Goal: Task Accomplishment & Management: Complete application form

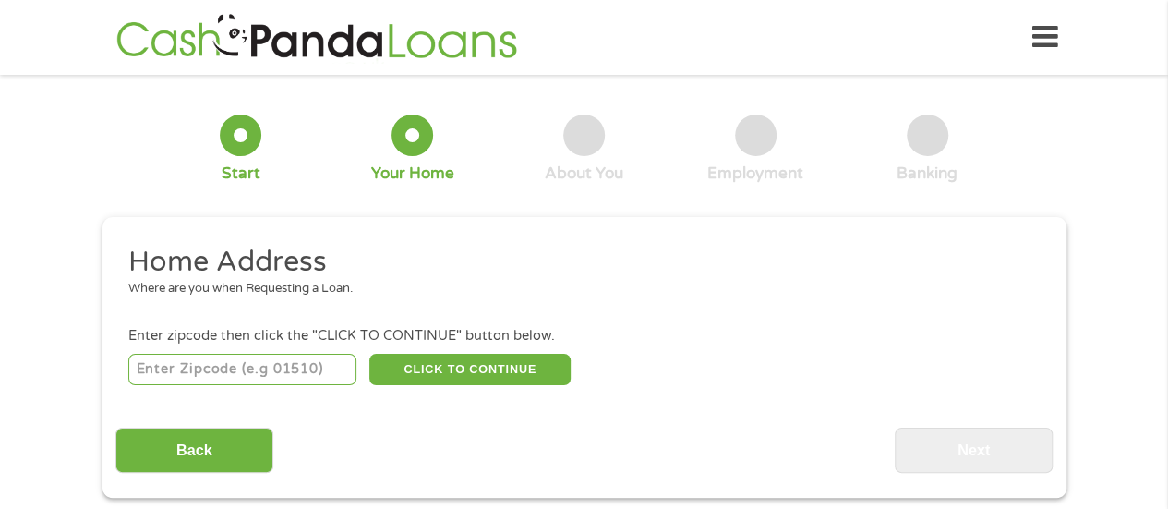
click at [172, 372] on input "number" at bounding box center [242, 369] width 228 height 31
type input "31907"
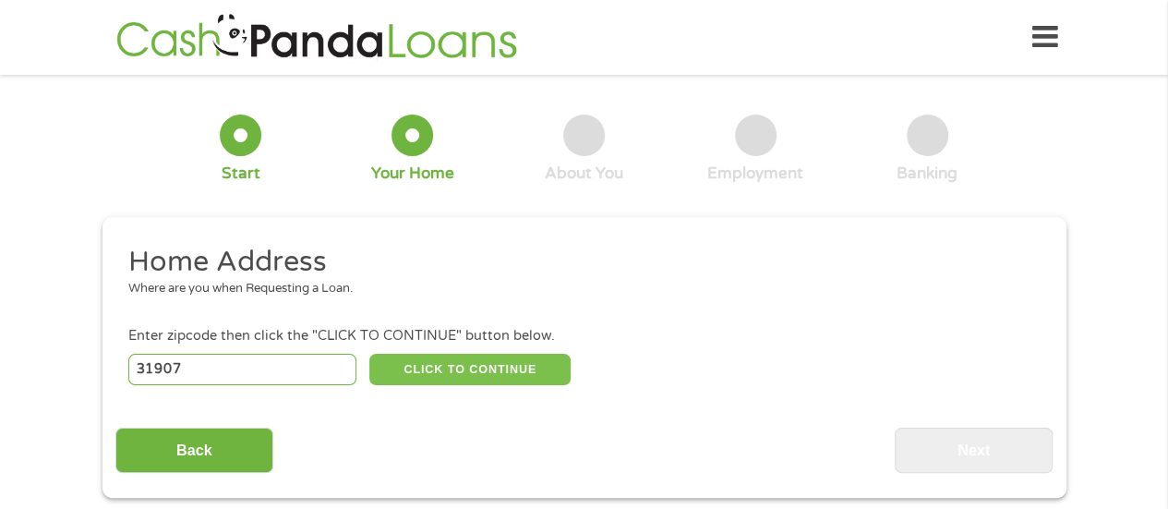
click at [447, 367] on button "CLICK TO CONTINUE" at bounding box center [469, 369] width 201 height 31
type input "31907"
type input "Columbus"
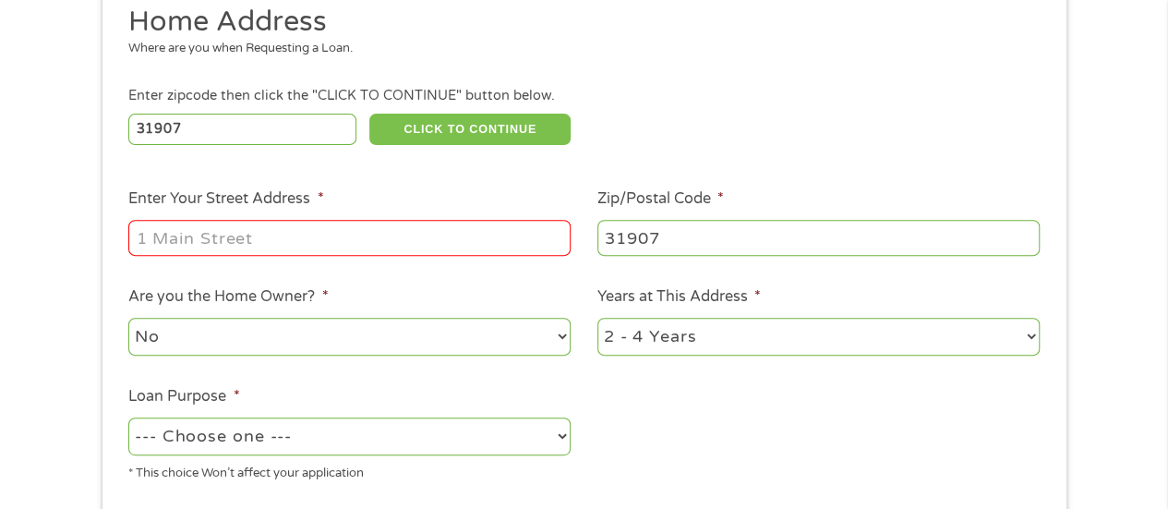
scroll to position [277, 0]
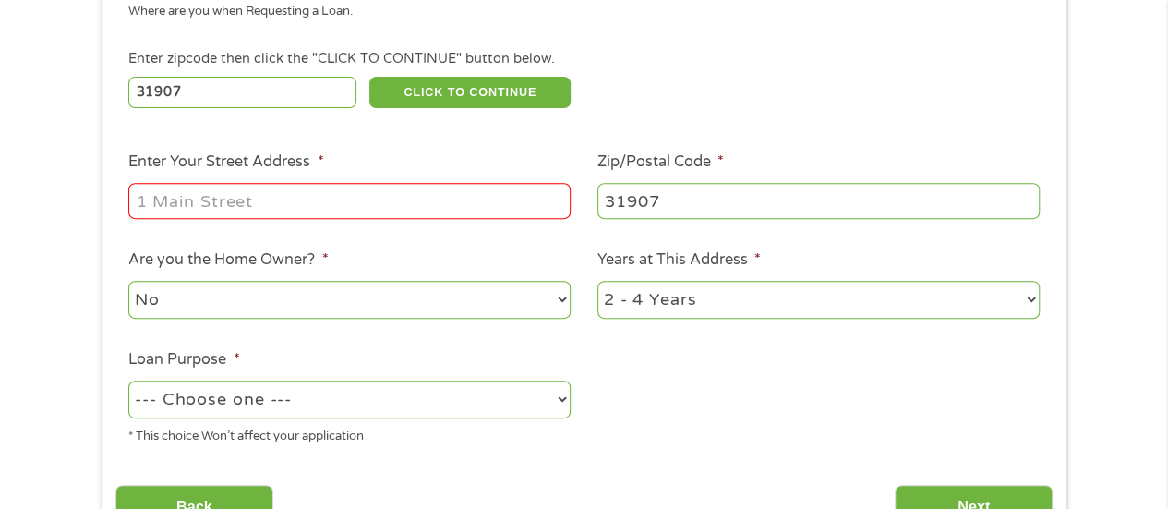
click at [289, 200] on input "Enter Your Street Address *" at bounding box center [349, 200] width 442 height 35
type input "[STREET_ADDRESS][PERSON_NAME]"
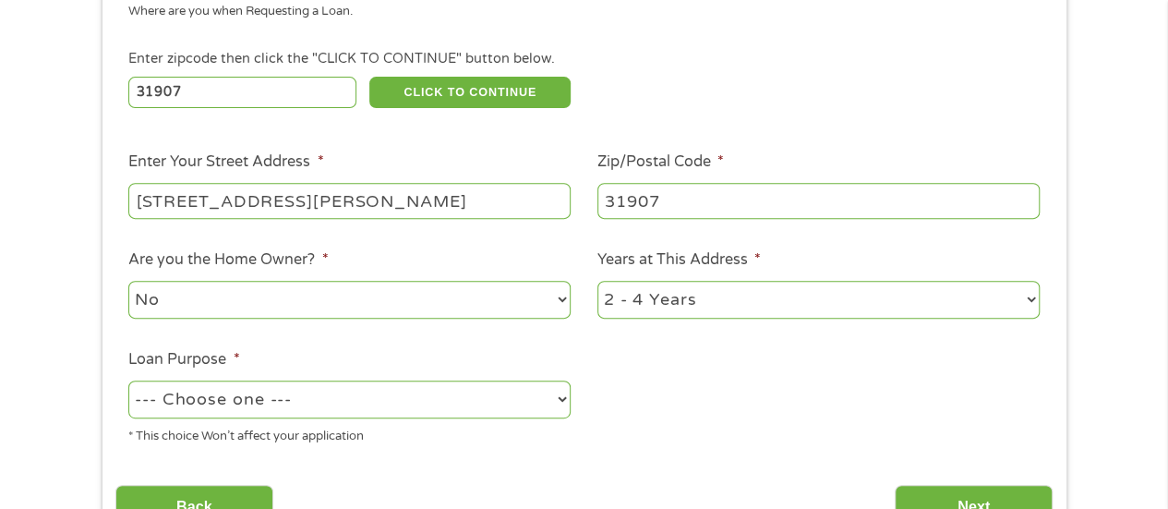
click at [681, 300] on select "1 Year or less 1 - 2 Years 2 - 4 Years Over 4 Years" at bounding box center [819, 300] width 442 height 38
select select "12months"
click at [598, 282] on select "1 Year or less 1 - 2 Years 2 - 4 Years Over 4 Years" at bounding box center [819, 300] width 442 height 38
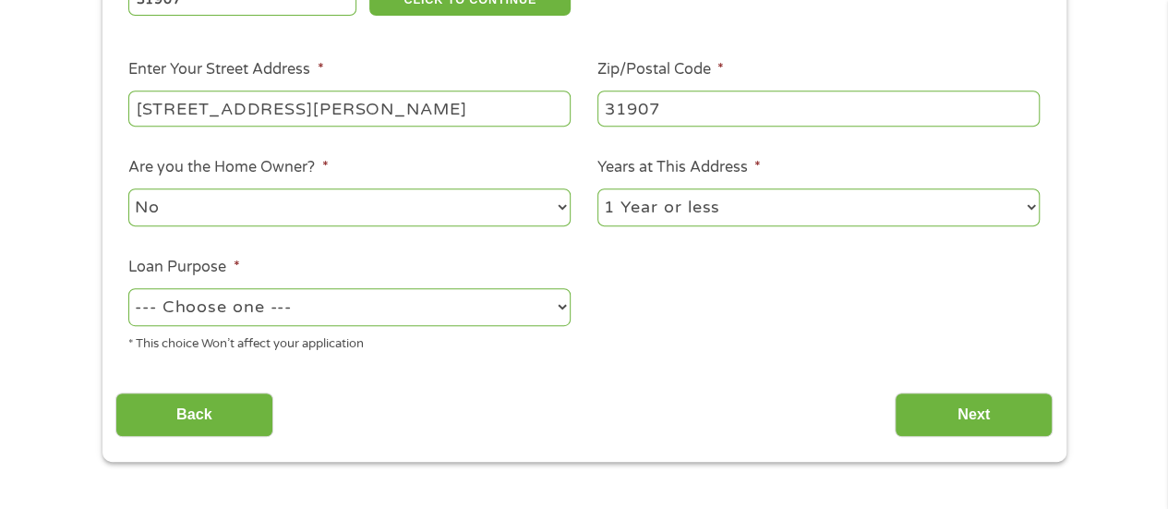
click at [411, 300] on select "--- Choose one --- Pay Bills Debt Consolidation Home Improvement Major Purchase…" at bounding box center [349, 307] width 442 height 38
select select "paybills"
click at [128, 289] on select "--- Choose one --- Pay Bills Debt Consolidation Home Improvement Major Purchase…" at bounding box center [349, 307] width 442 height 38
click at [388, 378] on div "Home Address Where are you when Requesting a Loan. Enter zipcode then click the…" at bounding box center [583, 155] width 937 height 563
click at [924, 411] on input "Next" at bounding box center [974, 415] width 158 height 45
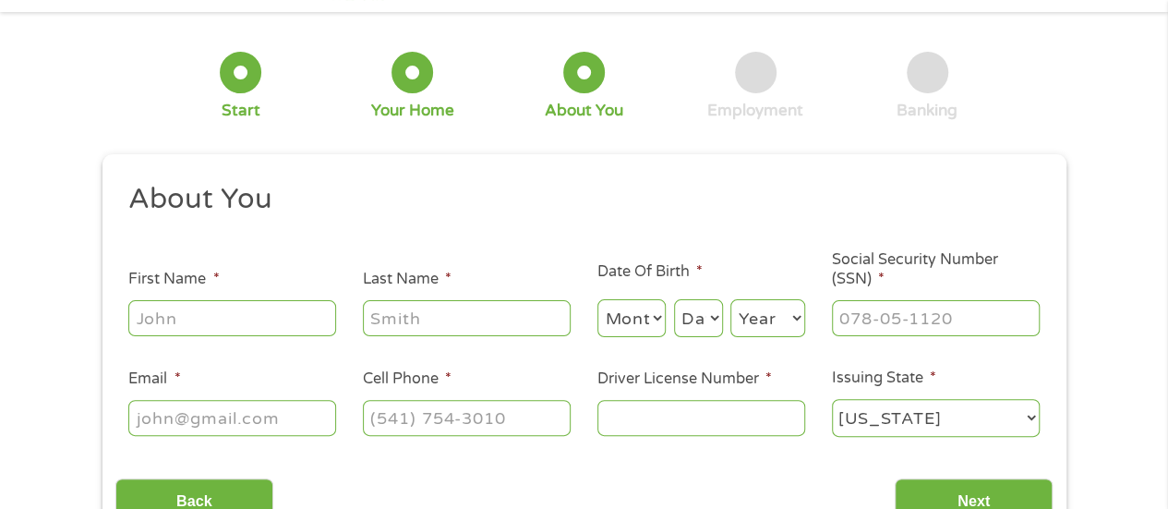
scroll to position [92, 0]
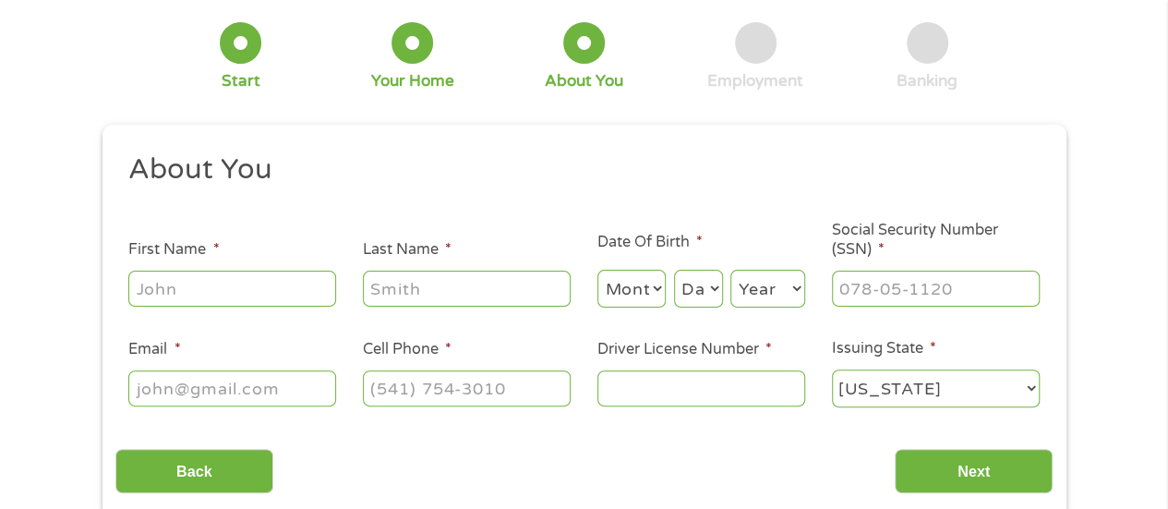
click at [237, 291] on input "First Name *" at bounding box center [232, 288] width 208 height 35
type input "[PERSON_NAME]"
type input "[EMAIL_ADDRESS][DOMAIN_NAME]"
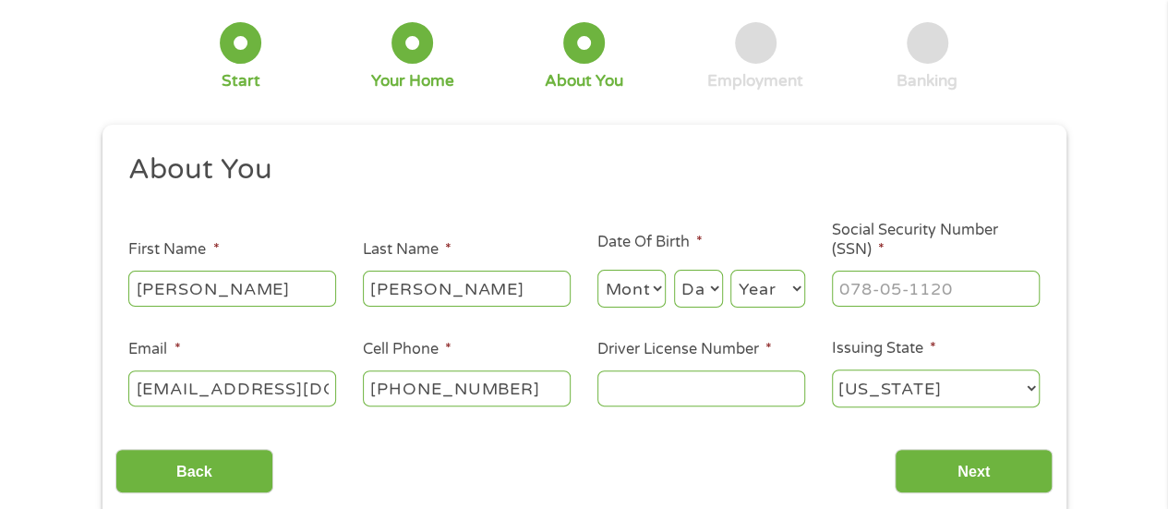
click at [511, 389] on input "[PHONE_NUMBER]" at bounding box center [467, 387] width 208 height 35
type input "[PHONE_NUMBER]"
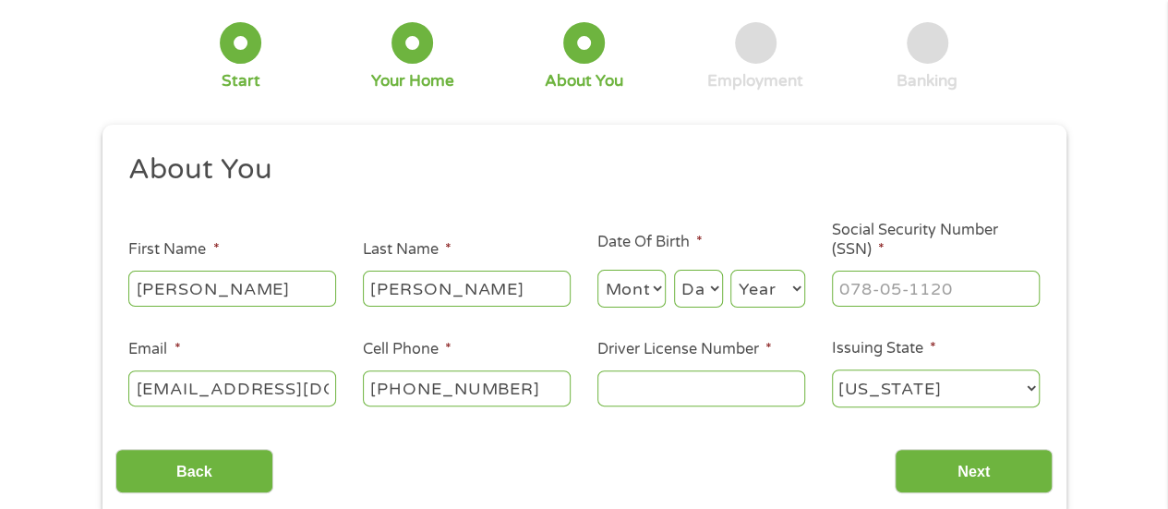
click at [644, 291] on select "Month 1 2 3 4 5 6 7 8 9 10 11 12" at bounding box center [632, 289] width 69 height 38
select select "6"
click at [598, 271] on select "Month 1 2 3 4 5 6 7 8 9 10 11 12" at bounding box center [632, 289] width 69 height 38
click at [693, 287] on select "Day 1 2 3 4 5 6 7 8 9 10 11 12 13 14 15 16 17 18 19 20 21 22 23 24 25 26 27 28 …" at bounding box center [698, 289] width 49 height 38
select select "4"
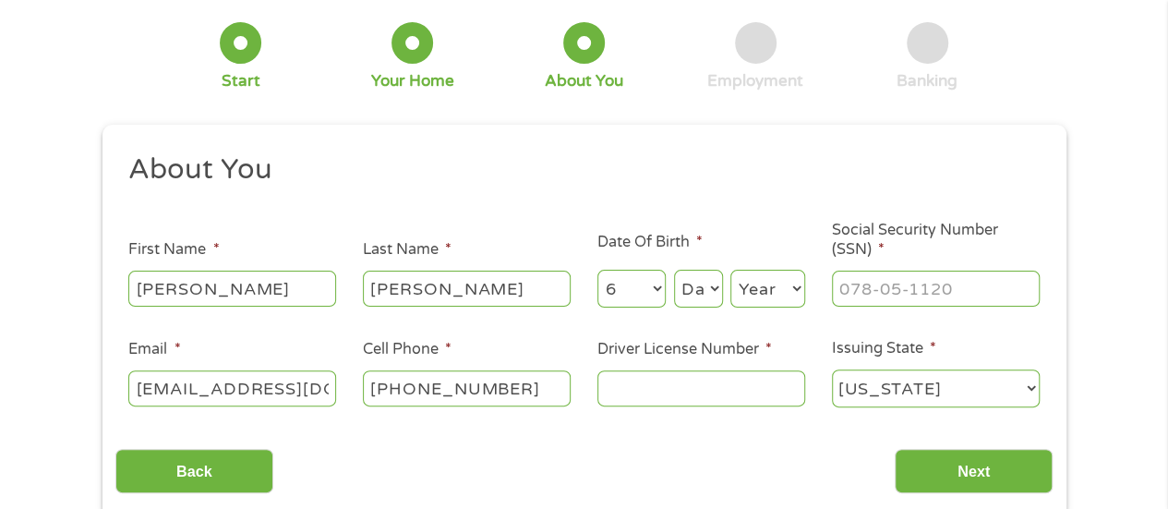
click at [674, 271] on select "Day 1 2 3 4 5 6 7 8 9 10 11 12 13 14 15 16 17 18 19 20 21 22 23 24 25 26 27 28 …" at bounding box center [698, 289] width 49 height 38
click at [762, 289] on select "Year [DATE] 2006 2005 2004 2003 2002 2001 2000 1999 1998 1997 1996 1995 1994 19…" at bounding box center [768, 289] width 75 height 38
select select "1993"
click at [731, 271] on select "Year [DATE] 2006 2005 2004 2003 2002 2001 2000 1999 1998 1997 1996 1995 1994 19…" at bounding box center [768, 289] width 75 height 38
click at [879, 289] on input "___-__-____" at bounding box center [936, 288] width 208 height 35
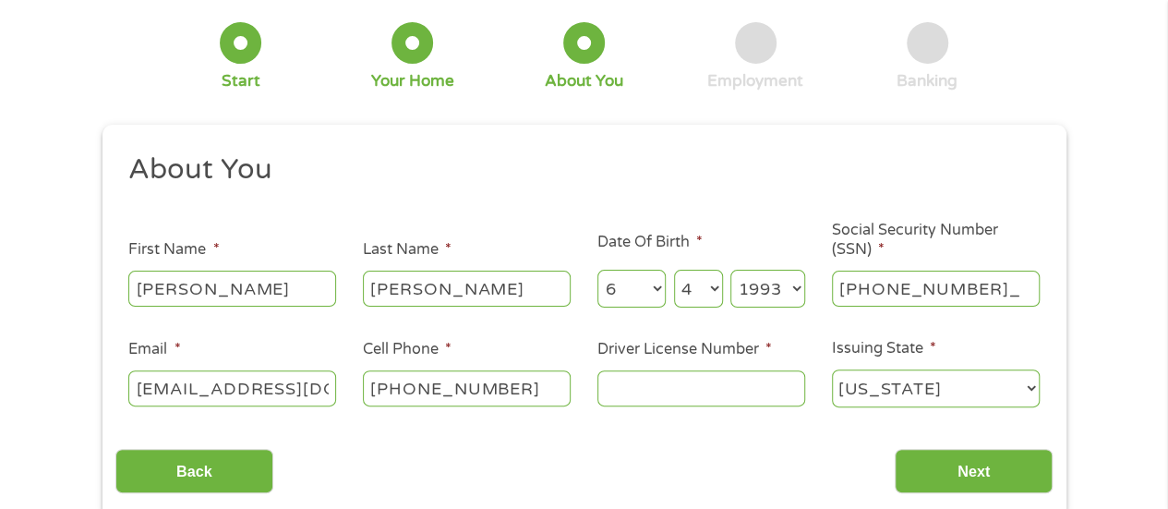
type input "254-87-9740"
click at [717, 389] on input "Driver License Number *" at bounding box center [702, 387] width 208 height 35
type input "055981193"
click at [632, 455] on div "Back Next" at bounding box center [583, 464] width 937 height 58
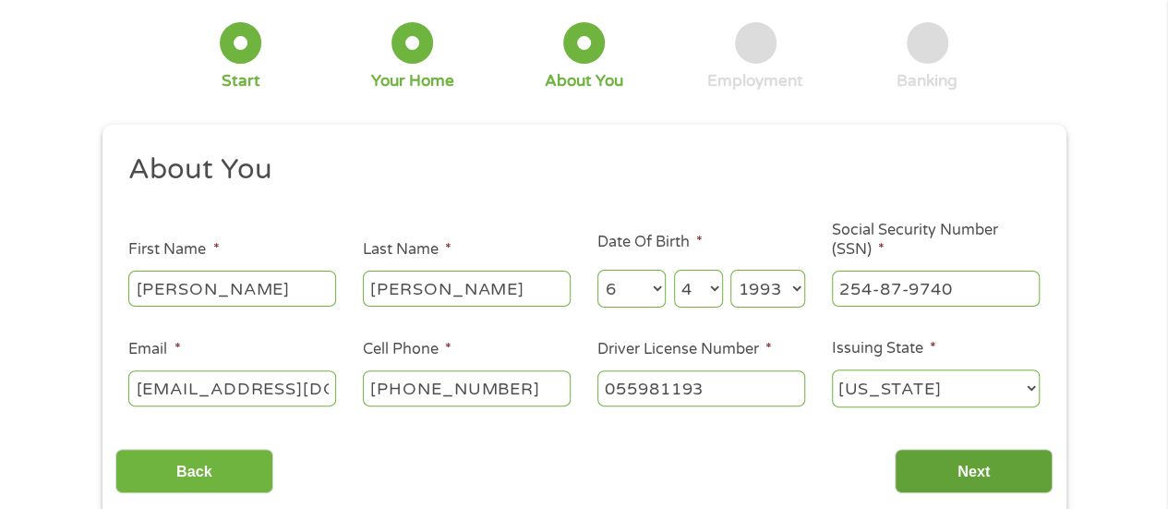
click at [959, 470] on input "Next" at bounding box center [974, 471] width 158 height 45
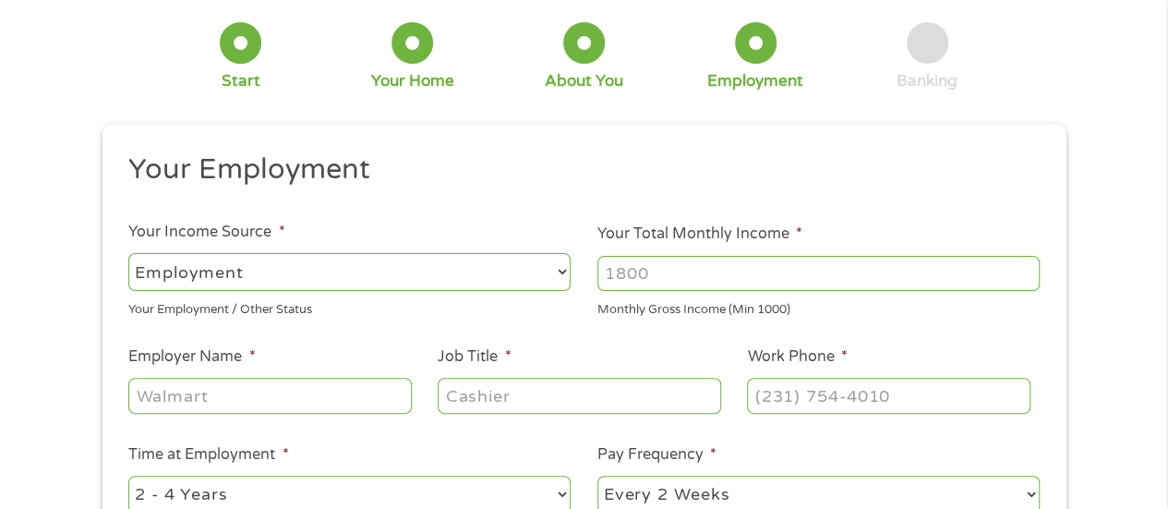
scroll to position [0, 0]
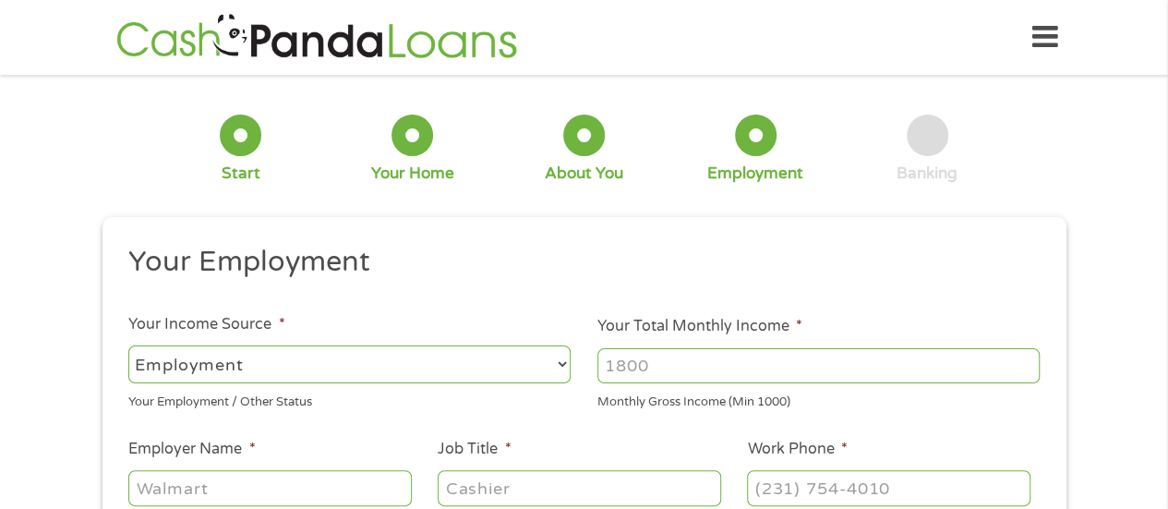
click at [544, 365] on select "--- Choose one --- Employment [DEMOGRAPHIC_DATA] Benefits" at bounding box center [349, 364] width 442 height 38
select select "selfEmployed"
click at [128, 345] on select "--- Choose one --- Employment [DEMOGRAPHIC_DATA] Benefits" at bounding box center [349, 364] width 442 height 38
click at [670, 370] on input "Your Total Monthly Income *" at bounding box center [819, 365] width 442 height 35
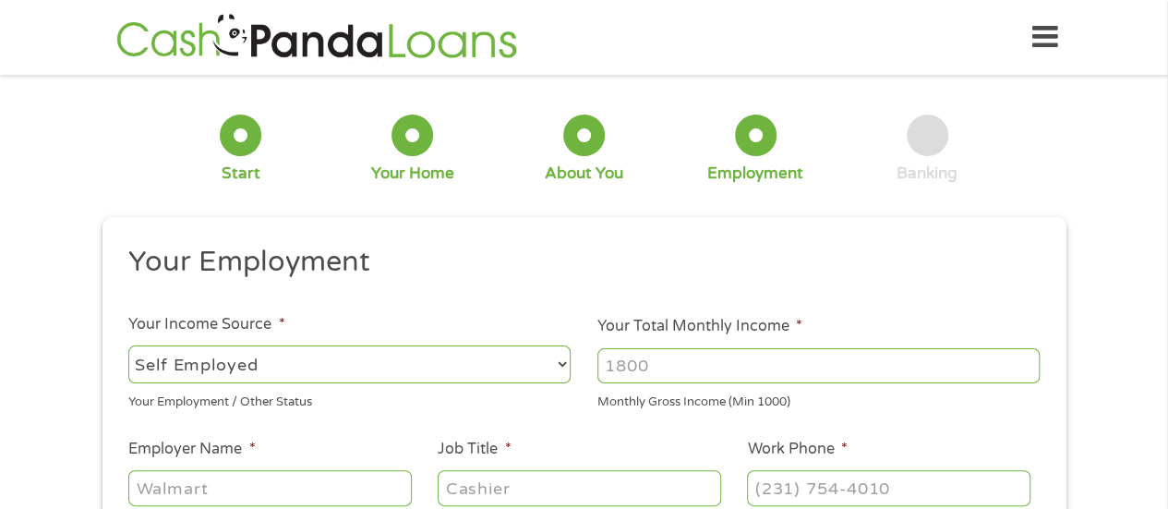
click at [670, 370] on input "Your Total Monthly Income *" at bounding box center [819, 365] width 442 height 35
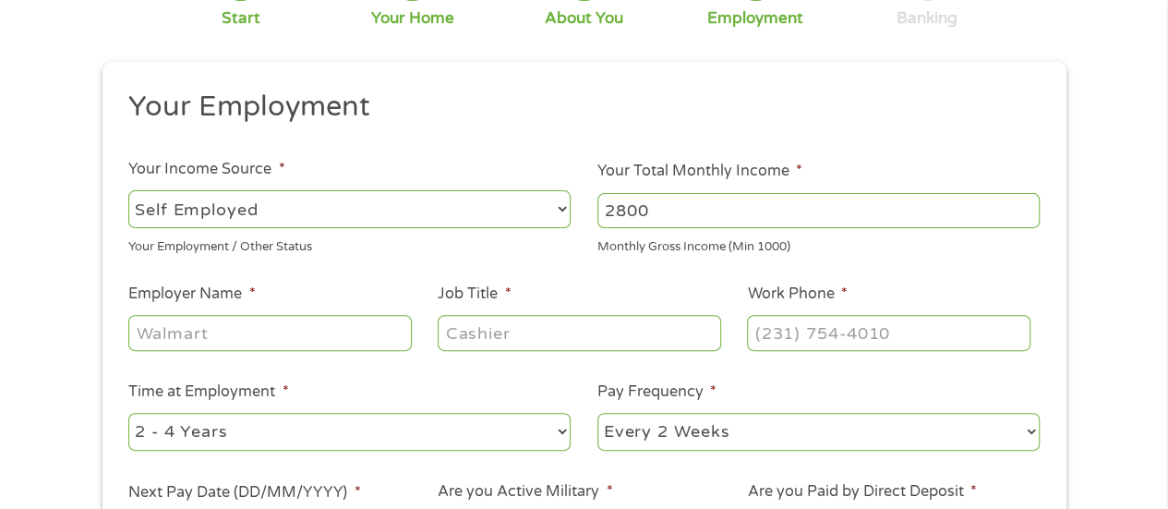
scroll to position [185, 0]
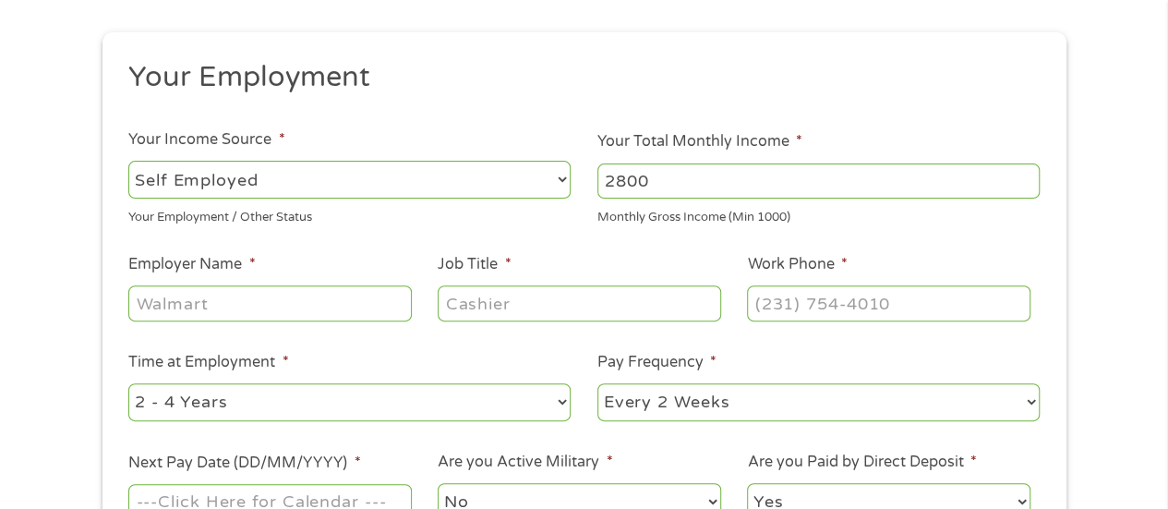
type input "2800"
click at [325, 308] on input "Employer Name *" at bounding box center [269, 302] width 283 height 35
type input "self"
click at [481, 311] on input "Job Title *" at bounding box center [579, 302] width 283 height 35
type input "self"
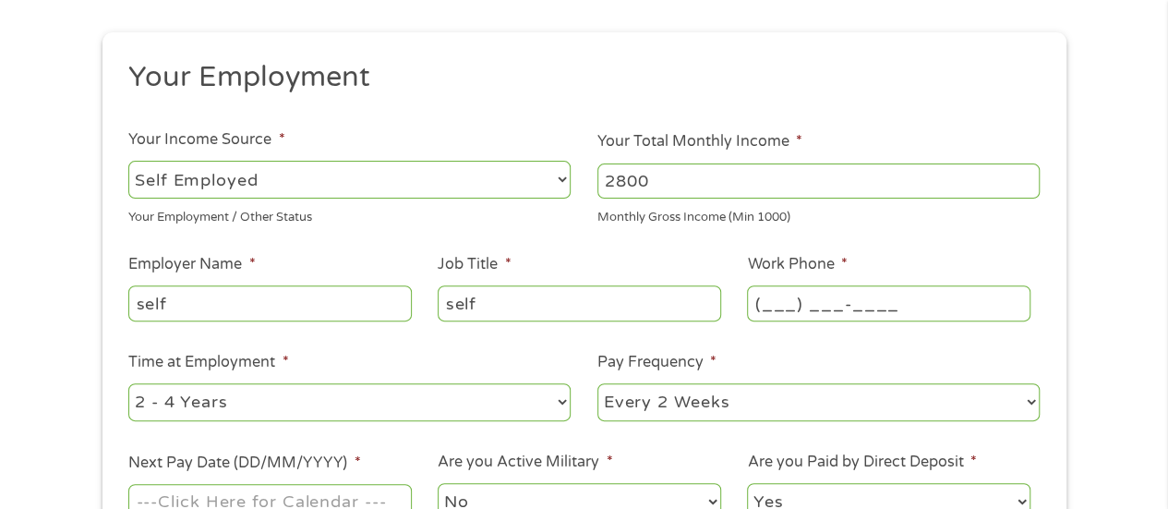
click at [781, 293] on input "(___) ___-____" at bounding box center [888, 302] width 283 height 35
click at [761, 305] on input "(___) ___-____" at bounding box center [888, 302] width 283 height 35
type input "[PHONE_NUMBER]"
click at [600, 428] on ul "Your Employment Your Income Source * --- Choose one --- Employment [DEMOGRAPHIC…" at bounding box center [583, 298] width 937 height 478
click at [765, 396] on select "--- Choose one --- Every 2 Weeks Every Week Monthly Semi-Monthly" at bounding box center [819, 402] width 442 height 38
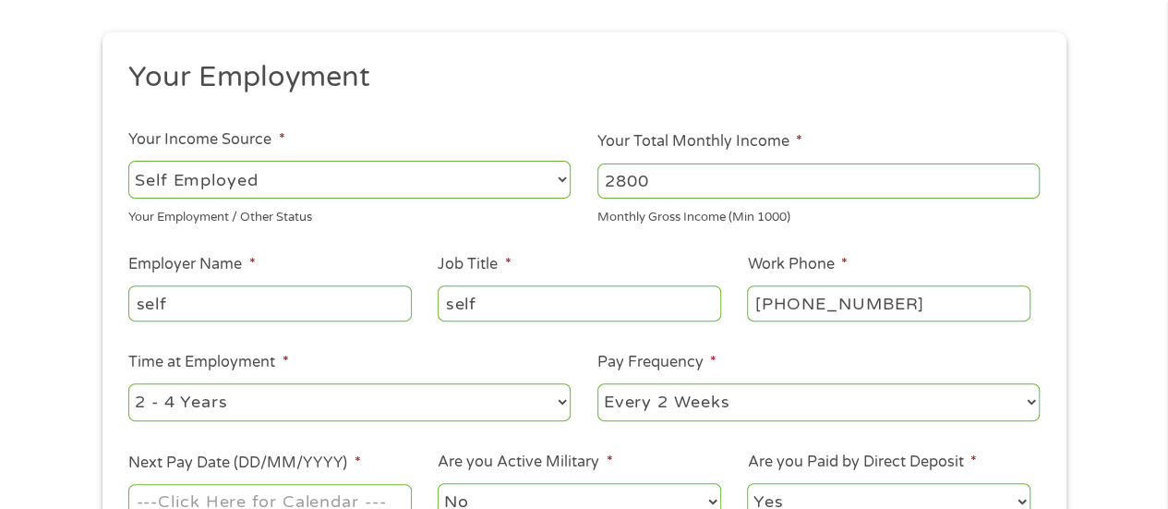
select select "weekly"
click at [598, 383] on select "--- Choose one --- Every 2 Weeks Every Week Monthly Semi-Monthly" at bounding box center [819, 402] width 442 height 38
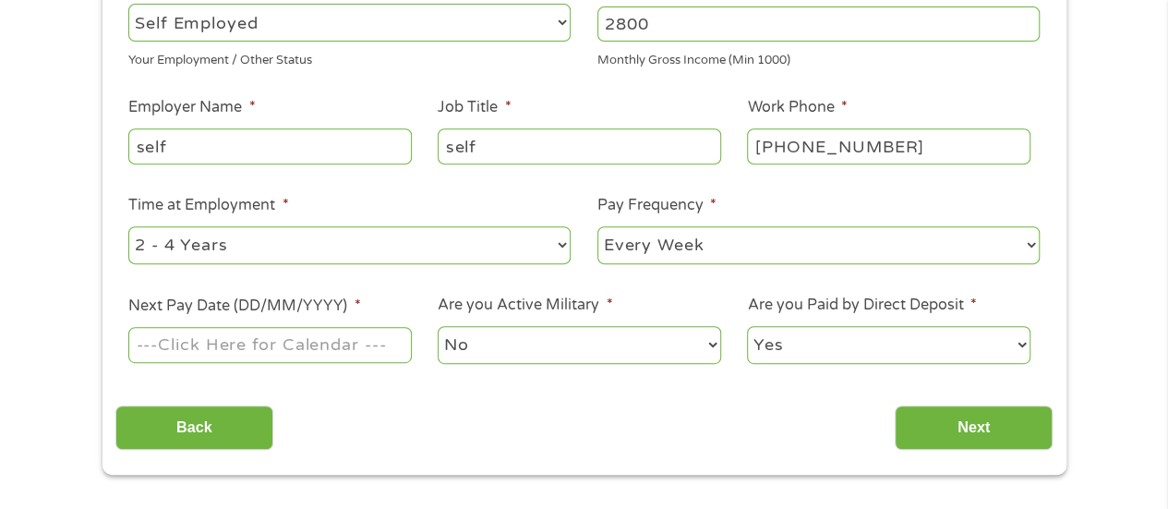
scroll to position [369, 0]
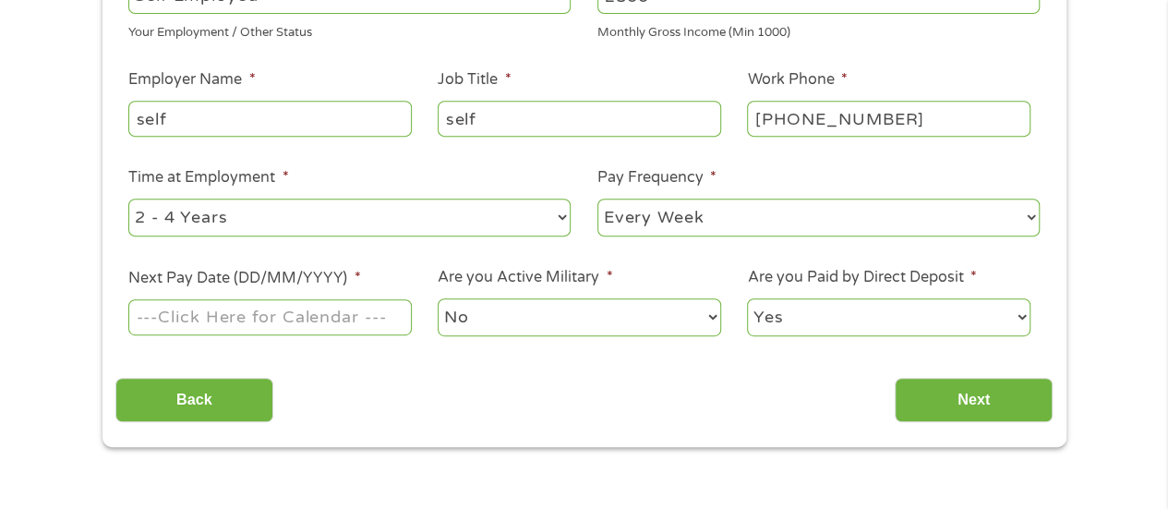
click at [261, 320] on input "Next Pay Date (DD/MM/YYYY) *" at bounding box center [269, 316] width 283 height 35
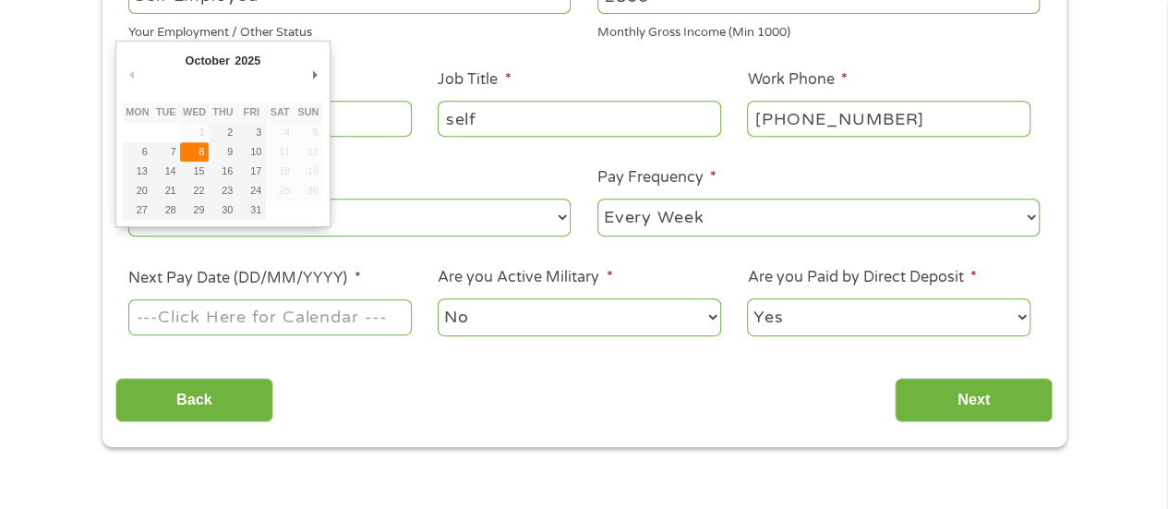
type input "[DATE]"
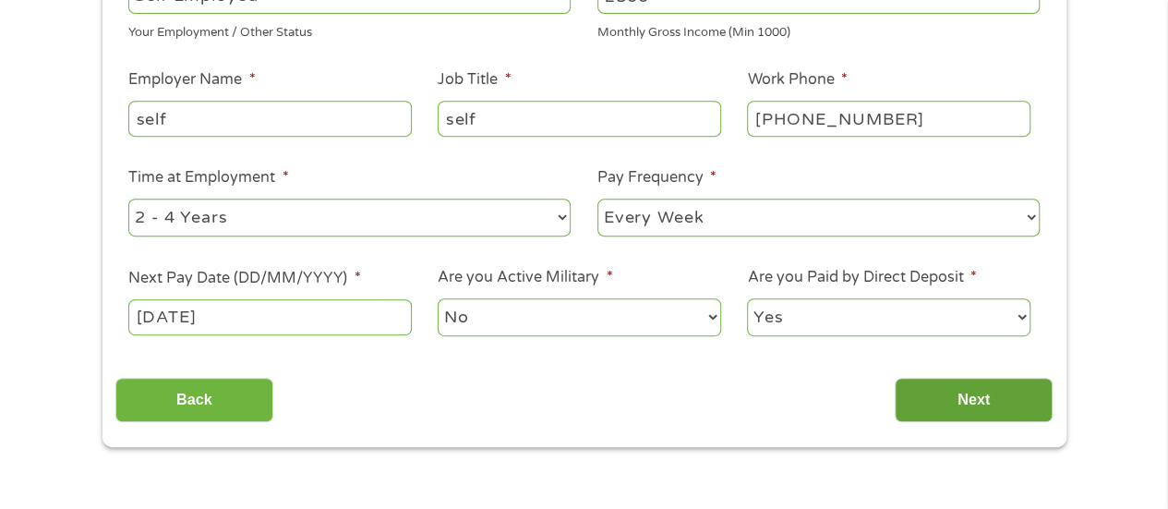
click at [966, 393] on input "Next" at bounding box center [974, 400] width 158 height 45
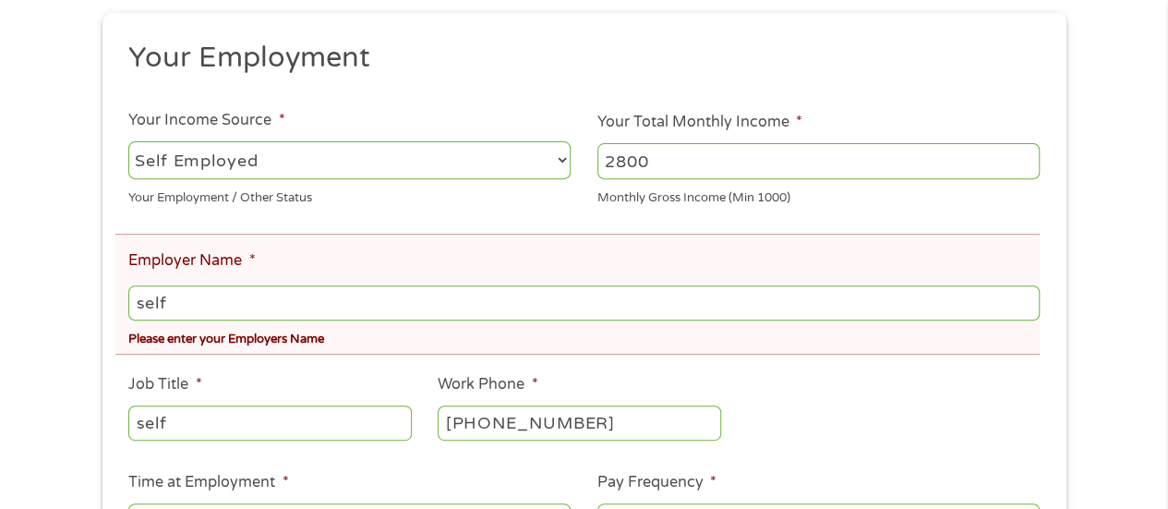
scroll to position [277, 0]
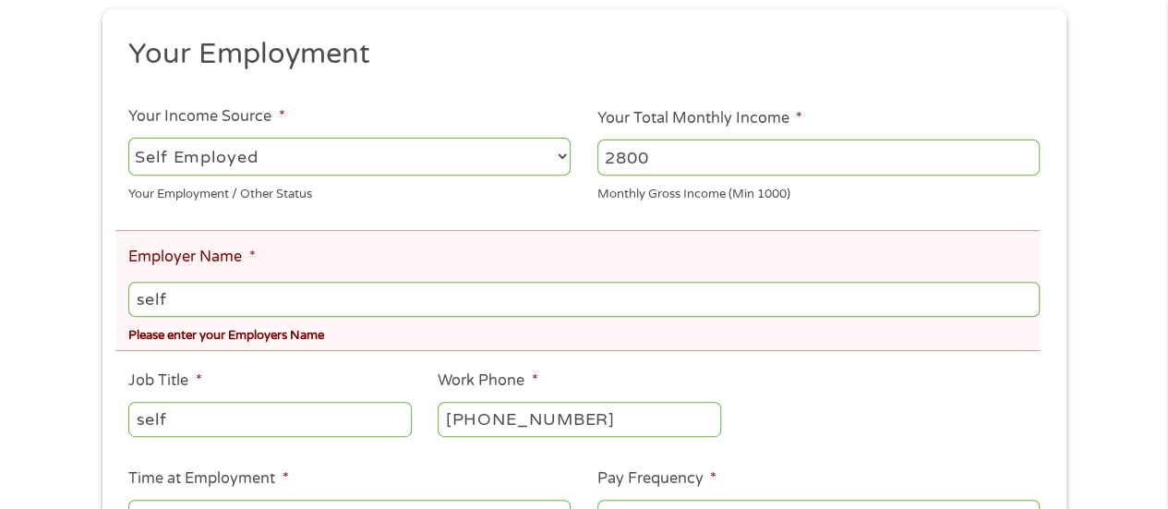
drag, startPoint x: 227, startPoint y: 294, endPoint x: 116, endPoint y: 296, distance: 110.9
click at [116, 296] on li "Employer Name * self Please enter your Employers Name" at bounding box center [577, 290] width 924 height 121
type input "Bird Song Peanuts"
click at [95, 294] on div "There was a problem with your submission. Please review the fields below. 1 Sta…" at bounding box center [584, 279] width 997 height 936
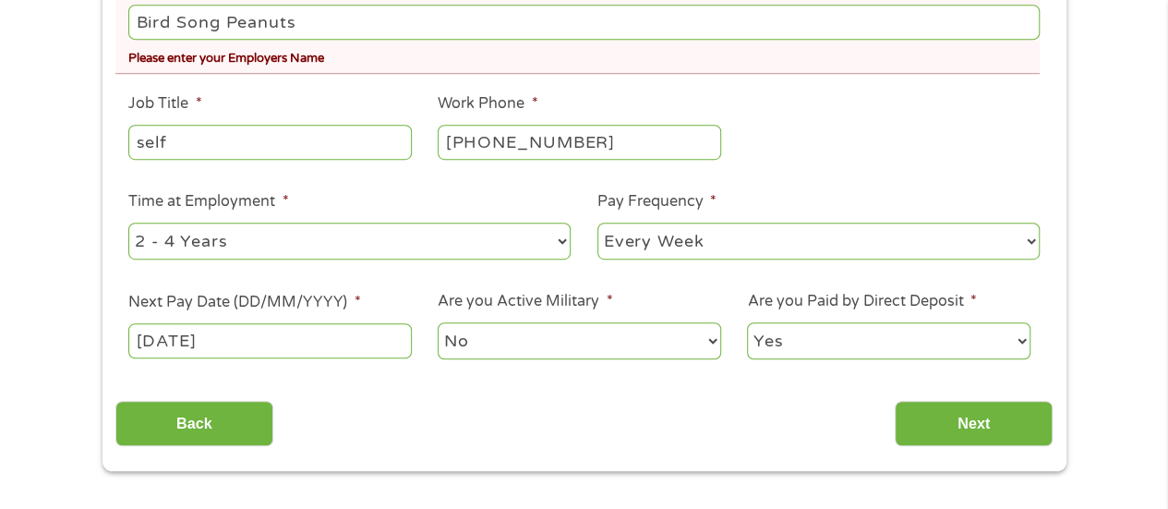
scroll to position [646, 0]
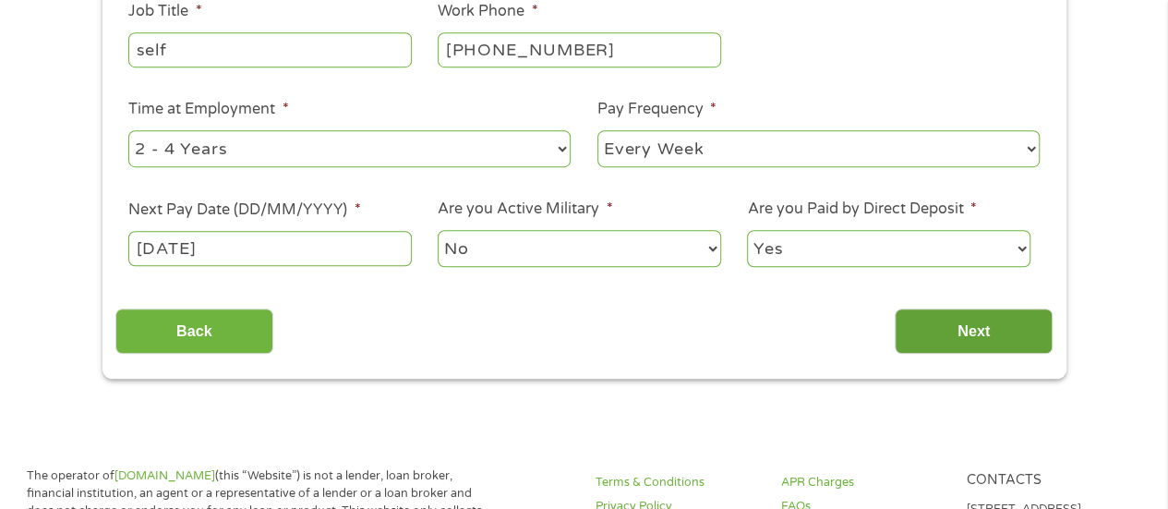
click at [992, 333] on input "Next" at bounding box center [974, 330] width 158 height 45
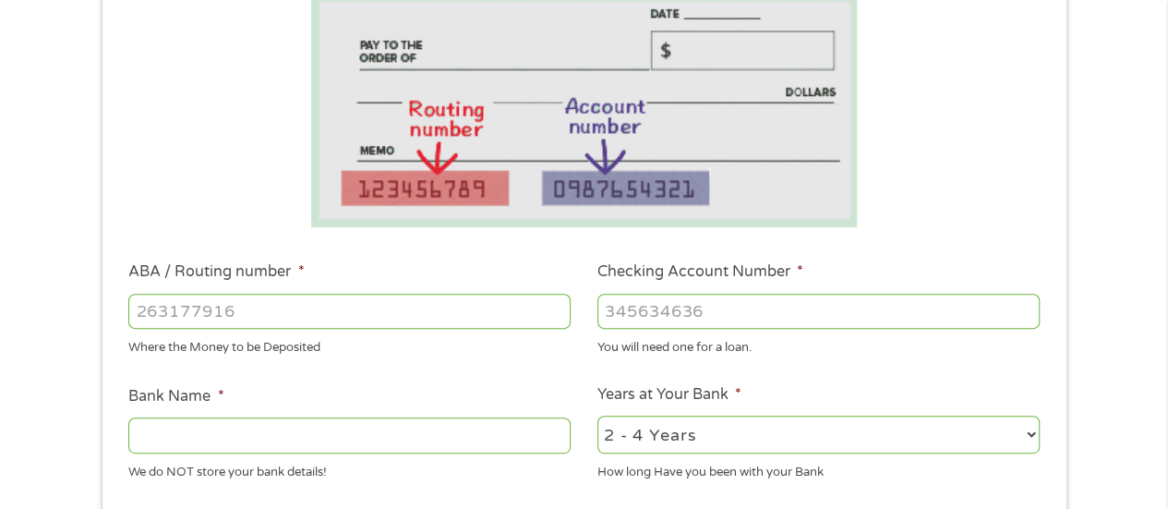
scroll to position [369, 0]
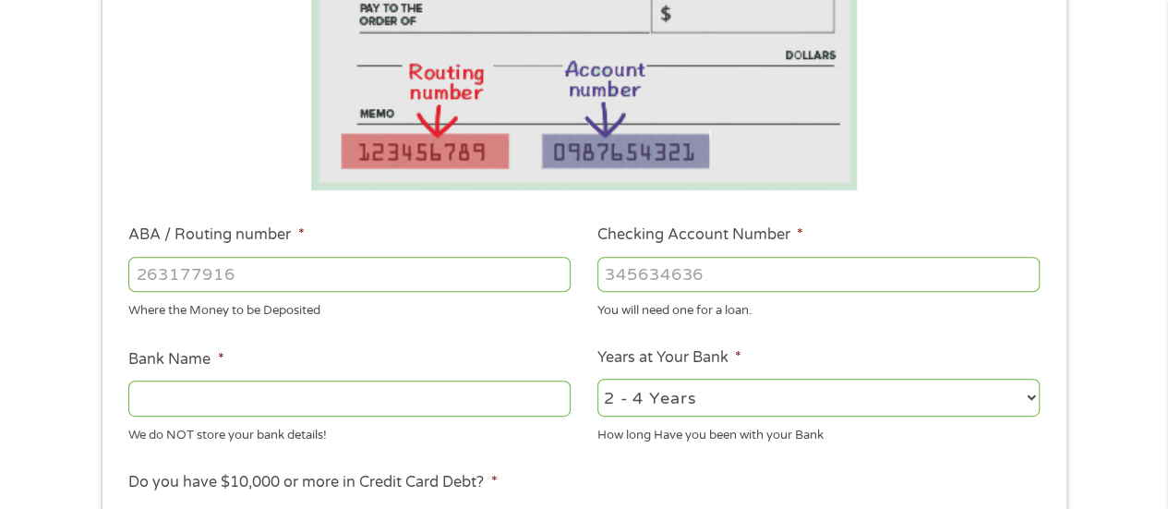
click at [462, 270] on input "ABA / Routing number *" at bounding box center [349, 274] width 442 height 35
type input "041215663"
type input "[PERSON_NAME] BANK"
type input "041215663"
click at [673, 272] on input "Checking Account Number *" at bounding box center [819, 274] width 442 height 35
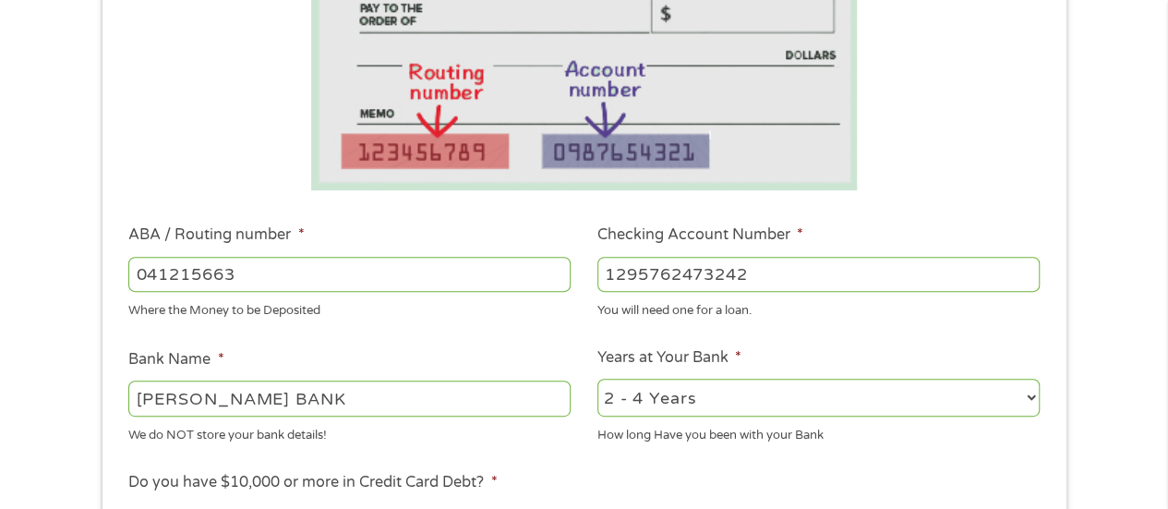
type input "1295762473242"
click at [759, 401] on select "2 - 4 Years 6 - 12 Months 1 - 2 Years Over 4 Years" at bounding box center [819, 398] width 442 height 38
select select "60months"
click at [598, 380] on select "2 - 4 Years 6 - 12 Months 1 - 2 Years Over 4 Years" at bounding box center [819, 398] width 442 height 38
click at [761, 334] on ul "Bank Information Where do you want the funds deposited? ABA / Routing number * …" at bounding box center [583, 334] width 937 height 920
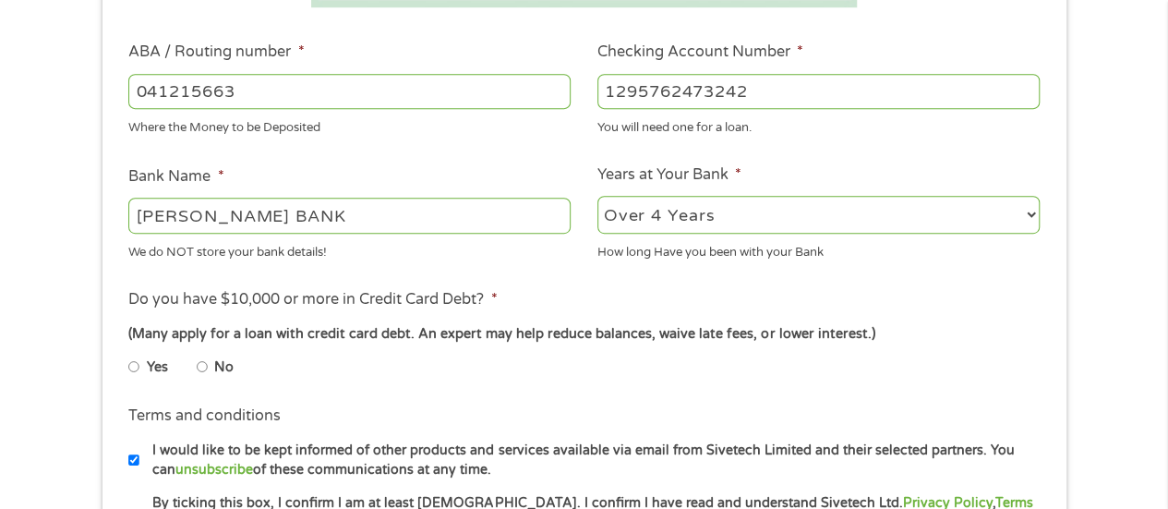
scroll to position [554, 0]
click at [200, 369] on input "No" at bounding box center [202, 365] width 11 height 30
radio input "true"
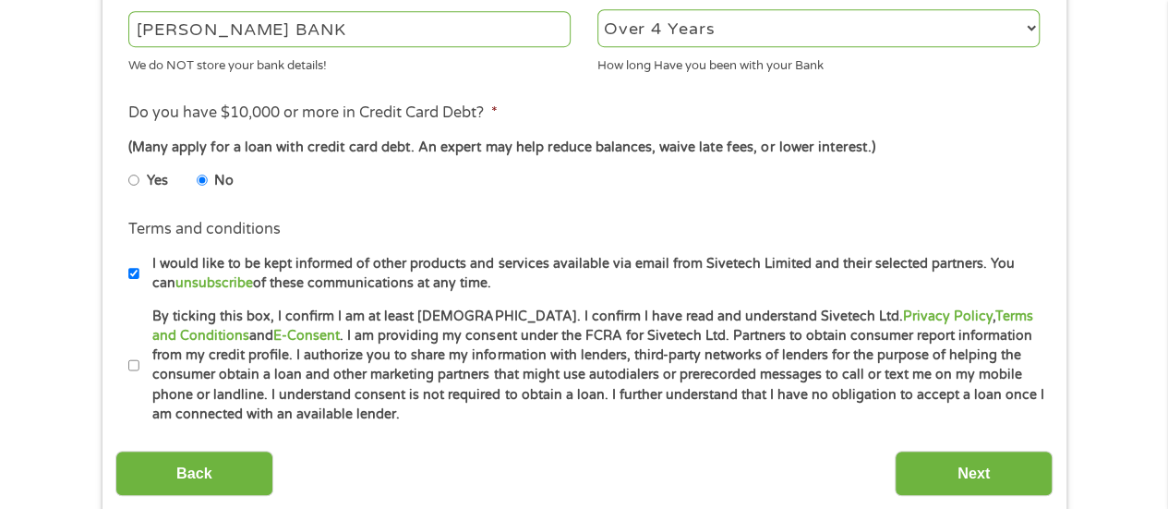
scroll to position [831, 0]
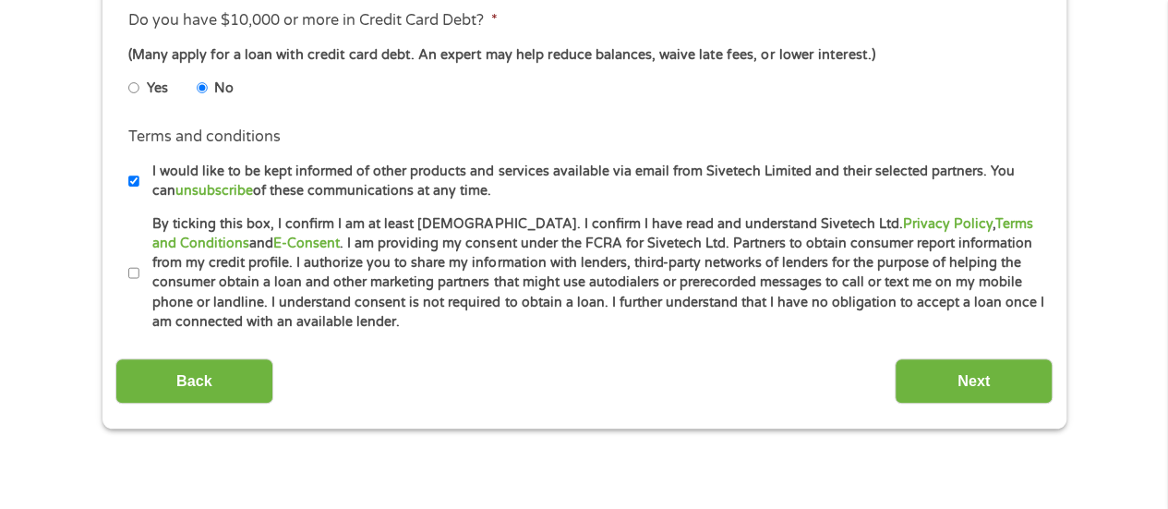
click at [132, 180] on input "I would like to be kept informed of other products and services available via e…" at bounding box center [133, 181] width 11 height 30
checkbox input "false"
click at [133, 272] on input "By ticking this box, I confirm I am at least [DEMOGRAPHIC_DATA]. I confirm I ha…" at bounding box center [133, 274] width 11 height 30
checkbox input "true"
click at [954, 378] on input "Next" at bounding box center [974, 380] width 158 height 45
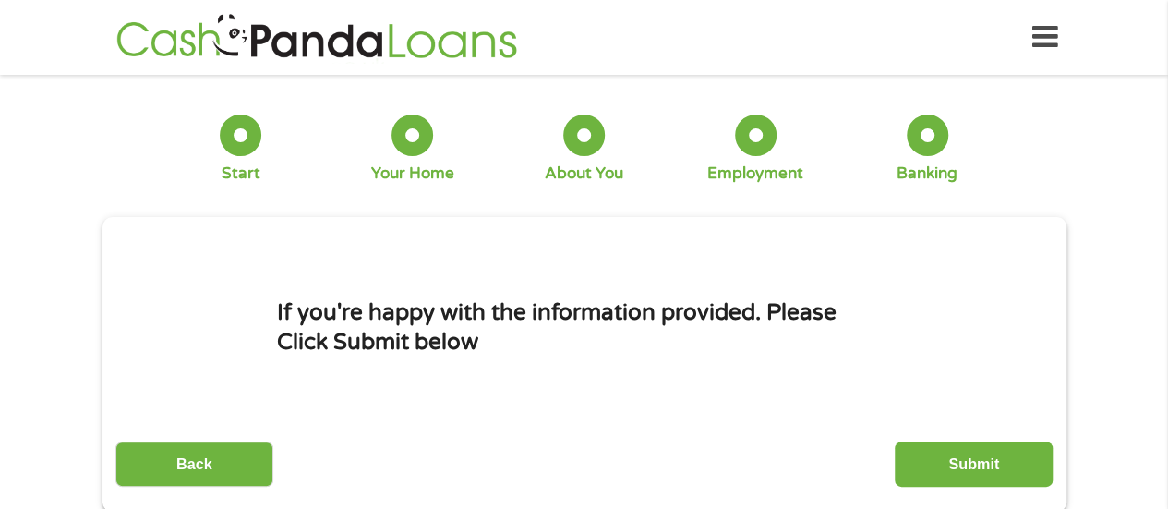
scroll to position [0, 0]
click at [972, 459] on input "Submit" at bounding box center [974, 463] width 158 height 45
